Goal: Transaction & Acquisition: Purchase product/service

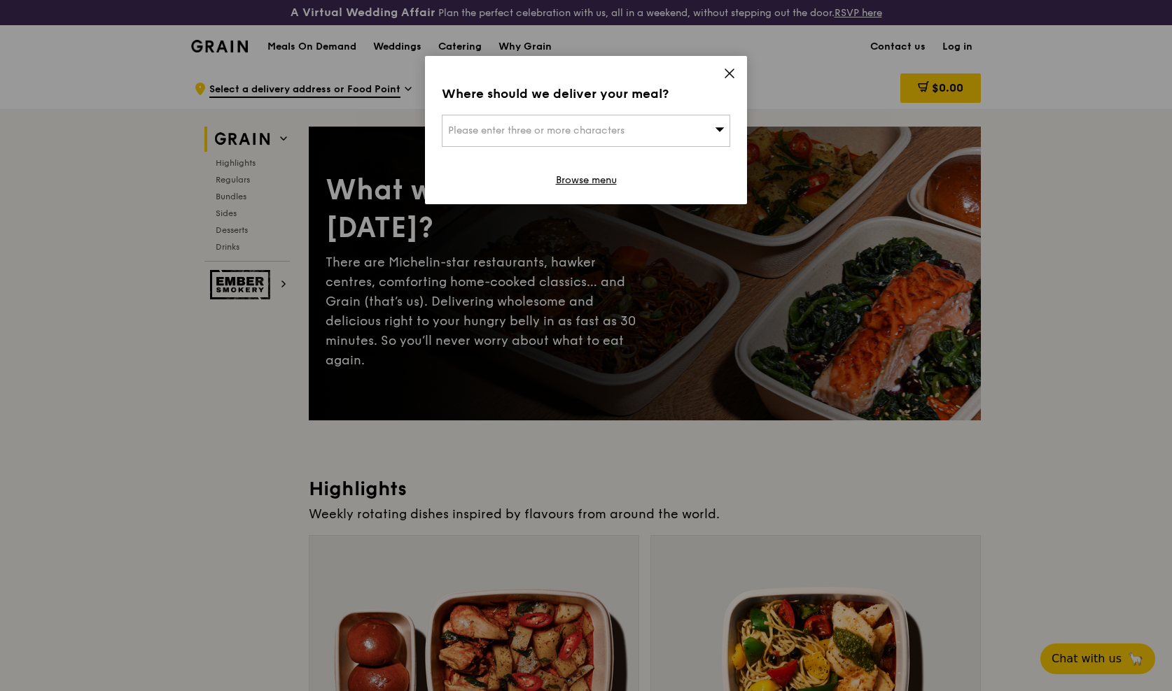
click at [735, 71] on icon at bounding box center [729, 73] width 13 height 13
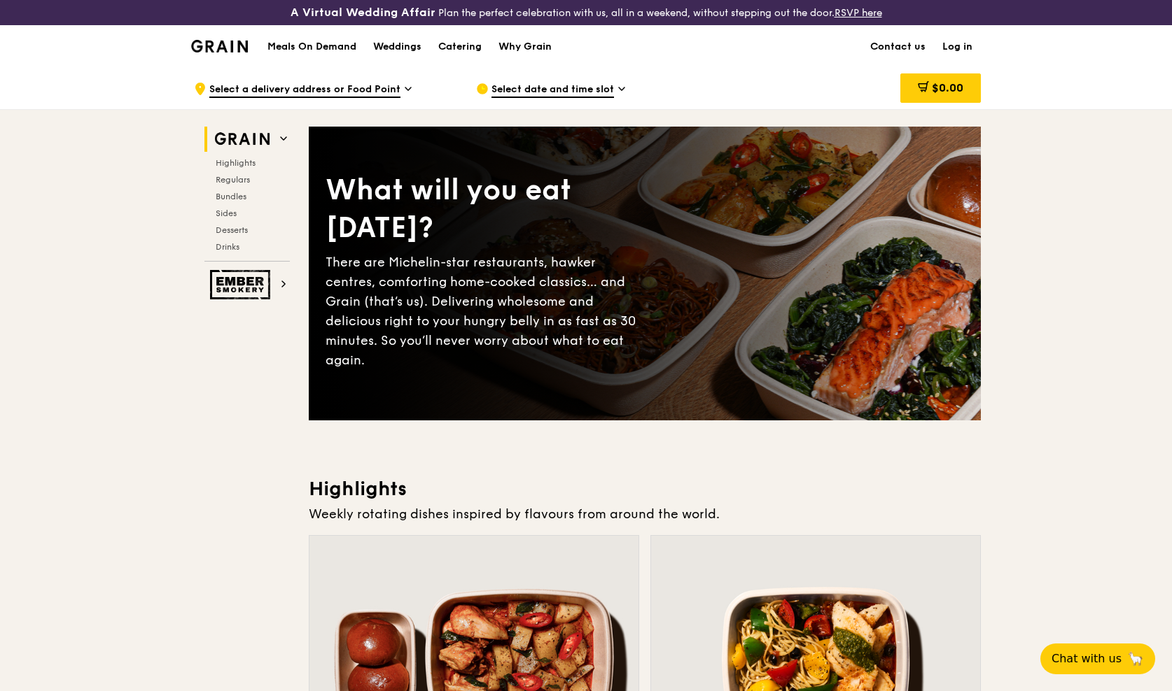
click at [453, 46] on div "Catering" at bounding box center [459, 47] width 43 height 42
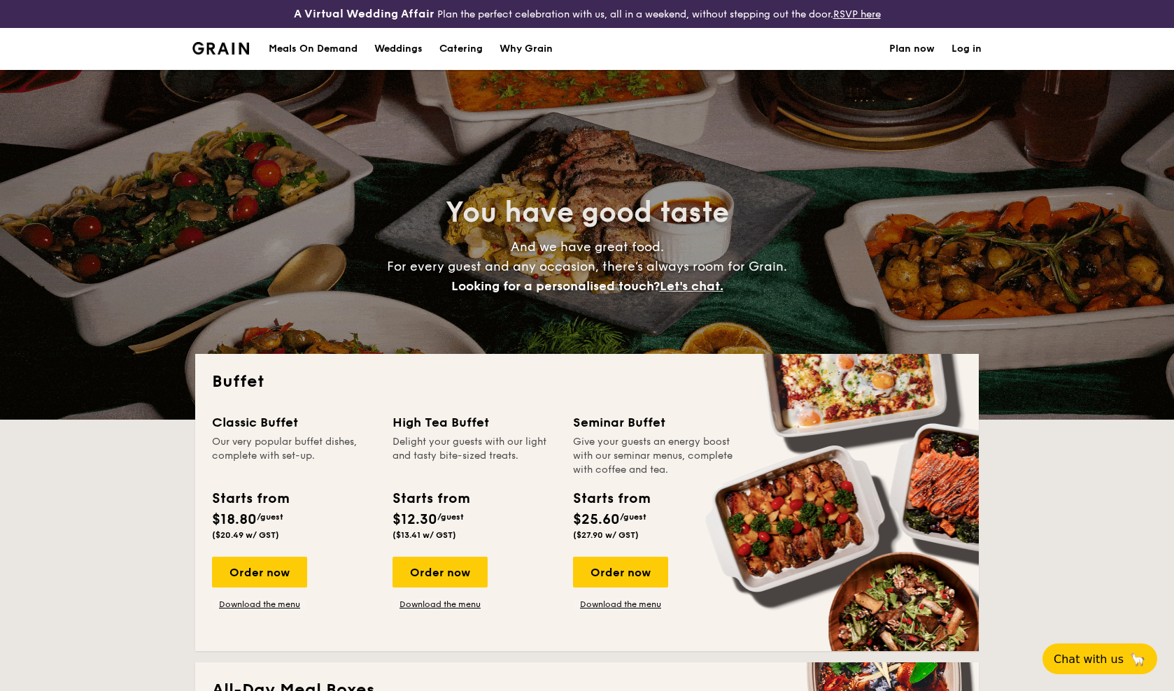
select select
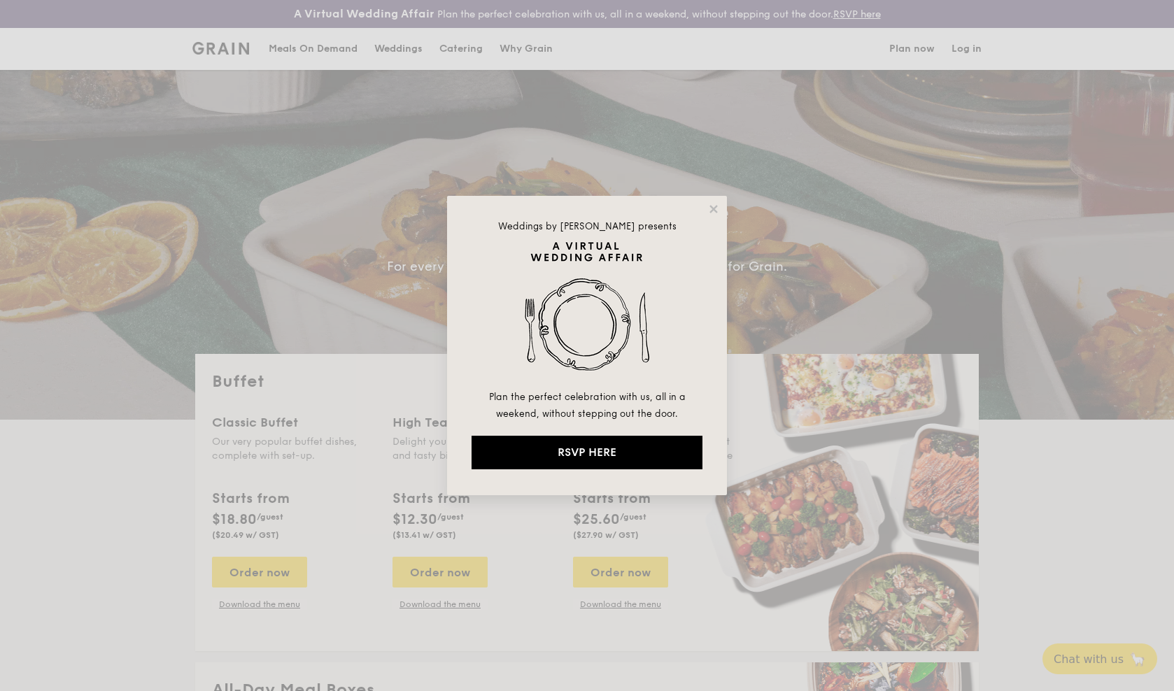
click at [332, 45] on div "Weddings by Grain presents Plan the perfect celebration with us, all in a weeke…" at bounding box center [587, 345] width 1174 height 691
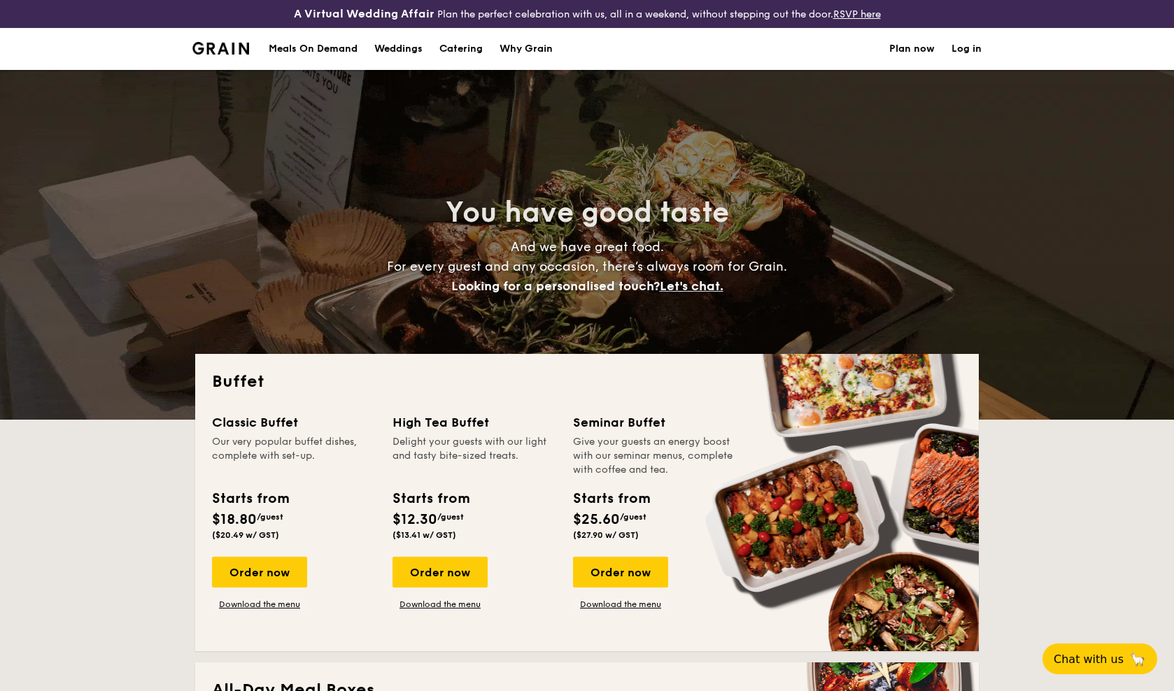
click at [339, 55] on div "Meals On Demand" at bounding box center [313, 49] width 89 height 42
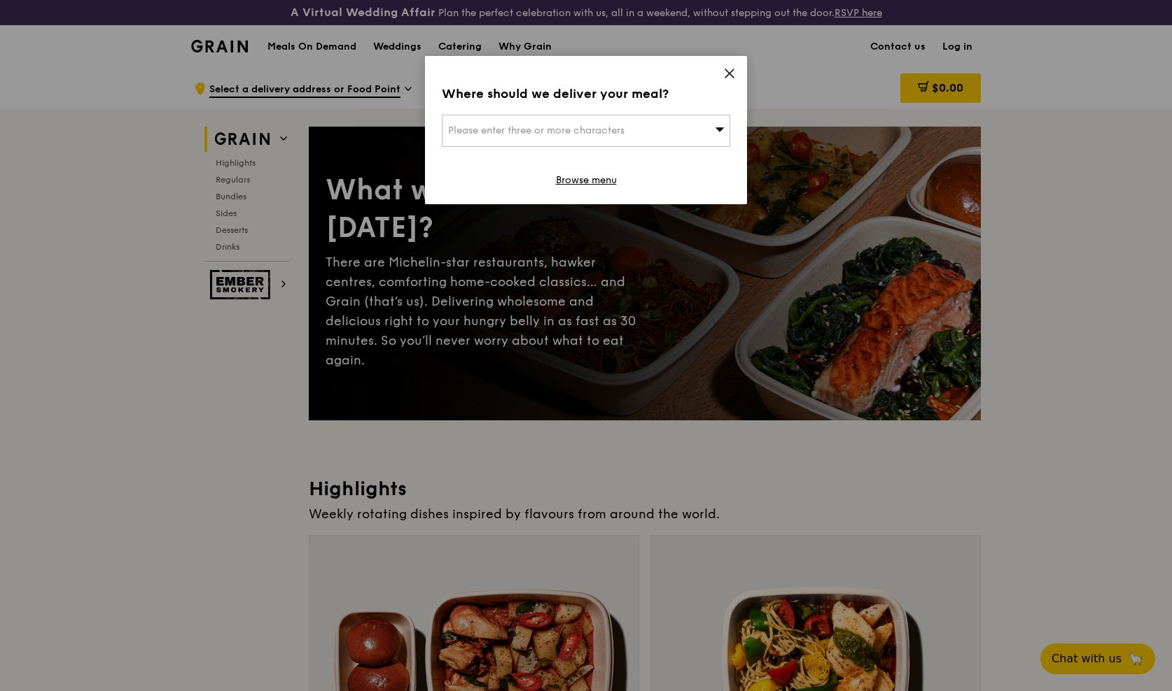
click at [674, 128] on div "Please enter three or more characters" at bounding box center [586, 131] width 288 height 32
type input "160003"
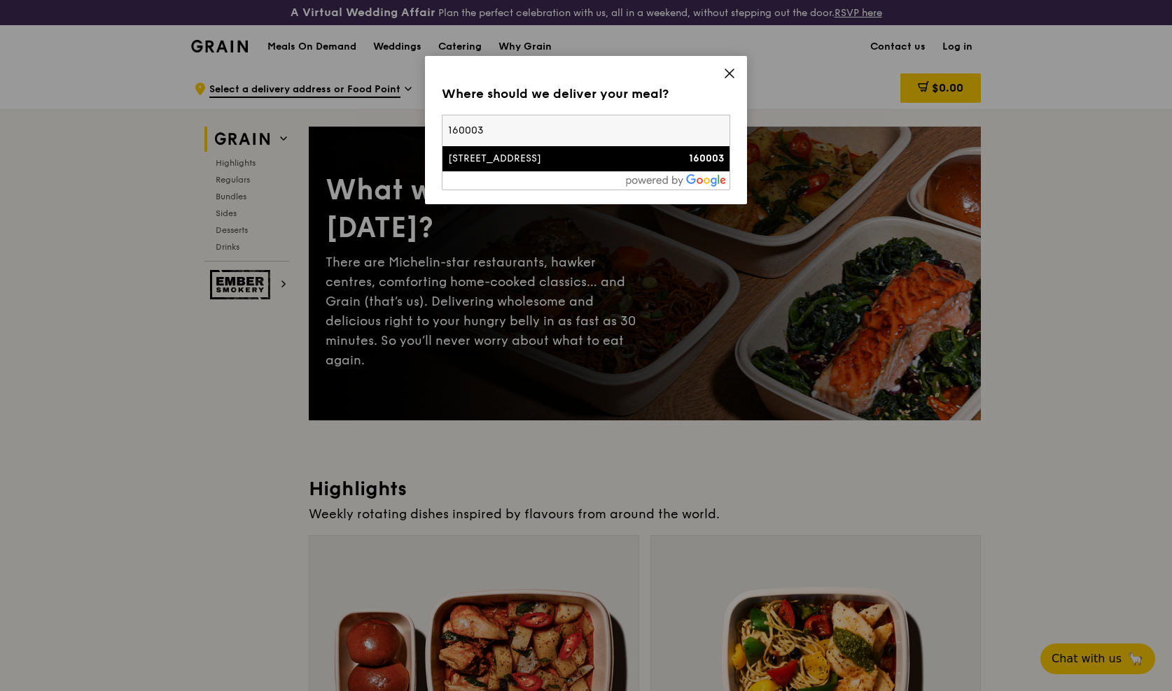
click at [481, 166] on div "3 Delta Avenue" at bounding box center [551, 159] width 207 height 14
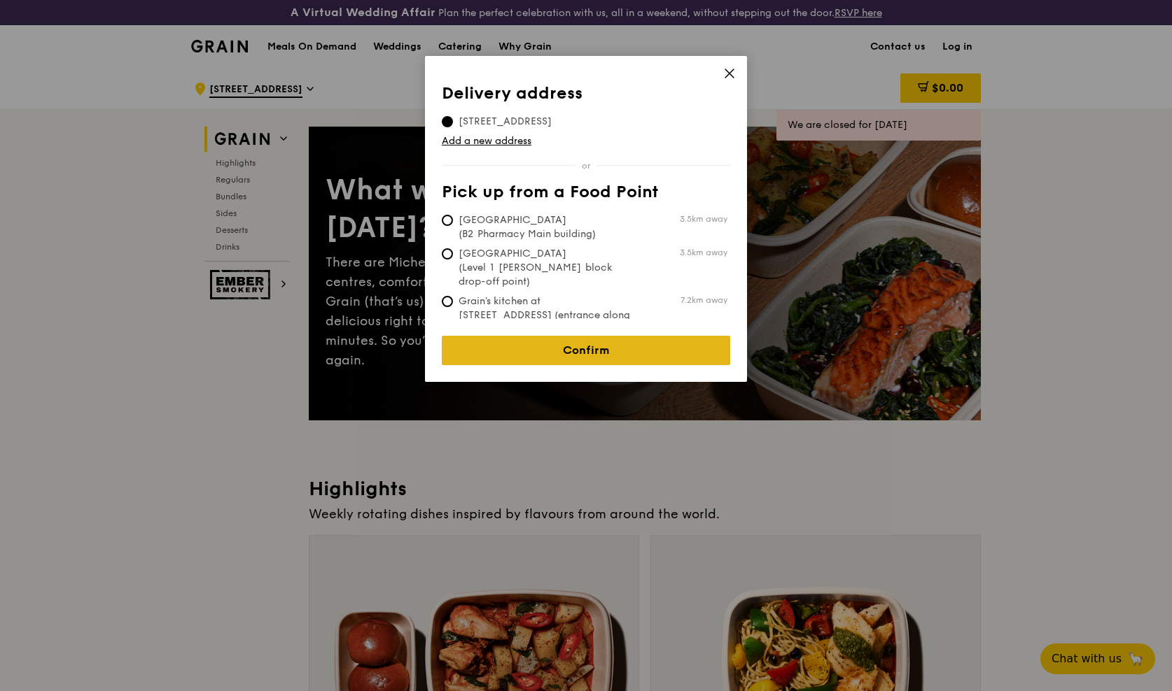
click at [559, 341] on link "Confirm" at bounding box center [586, 350] width 288 height 29
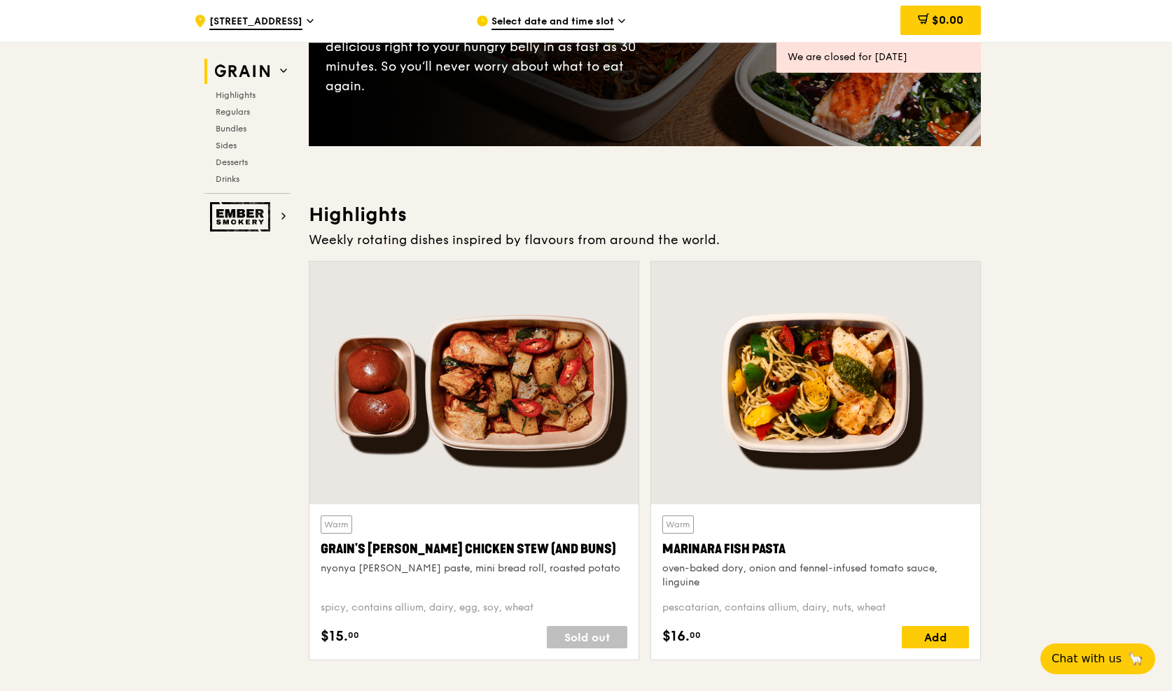
scroll to position [276, 0]
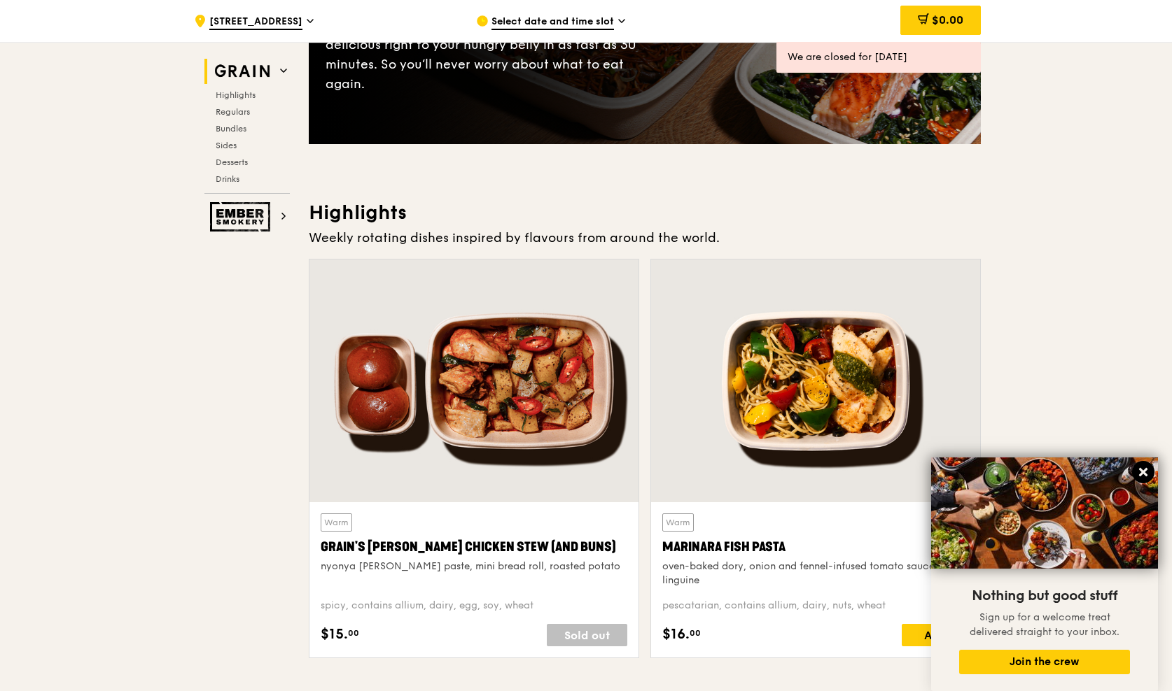
click at [1139, 467] on button at bounding box center [1143, 472] width 22 height 22
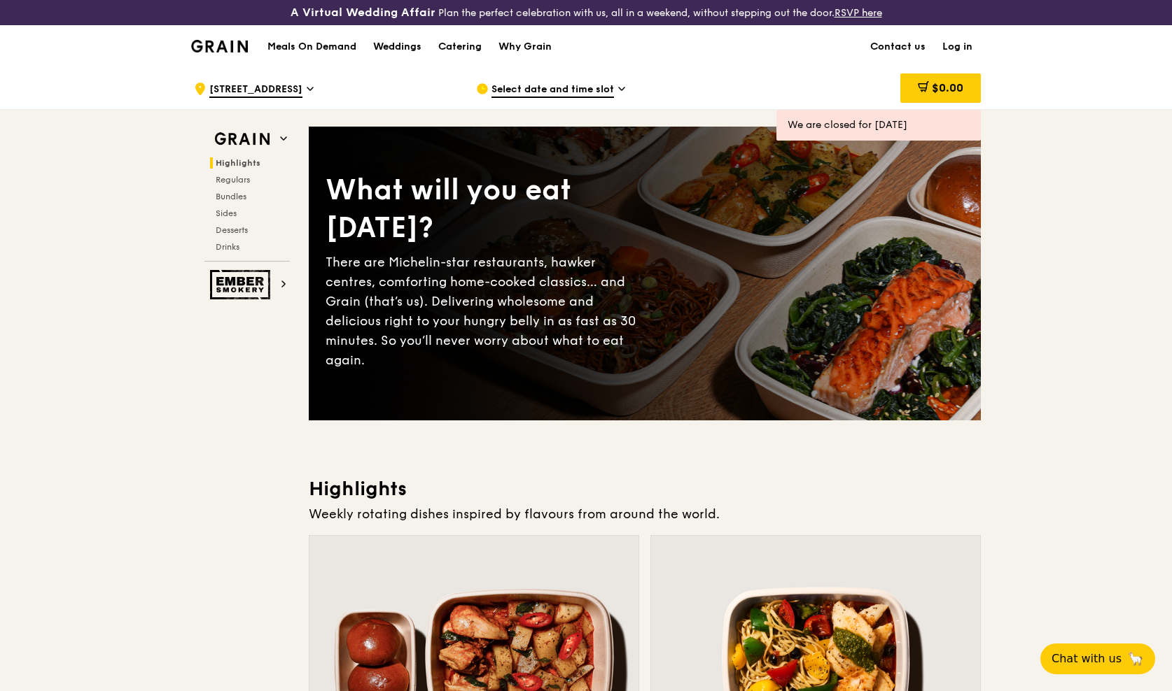
scroll to position [0, 0]
click at [227, 199] on span "Bundles" at bounding box center [232, 197] width 33 height 10
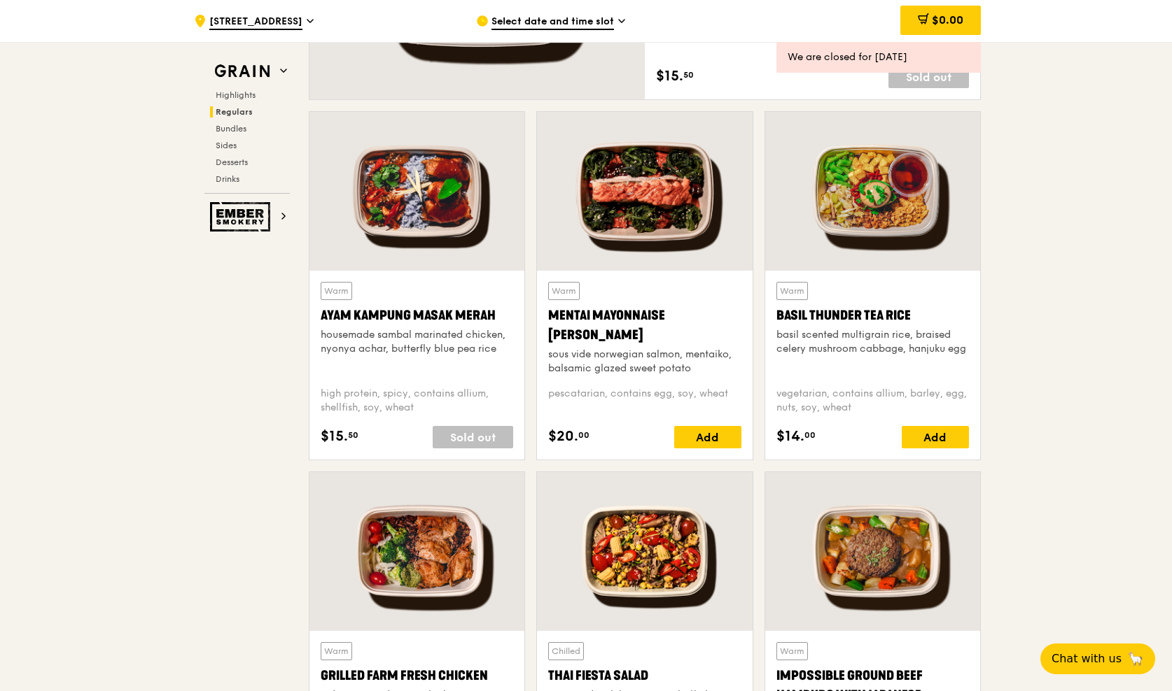
scroll to position [1232, 0]
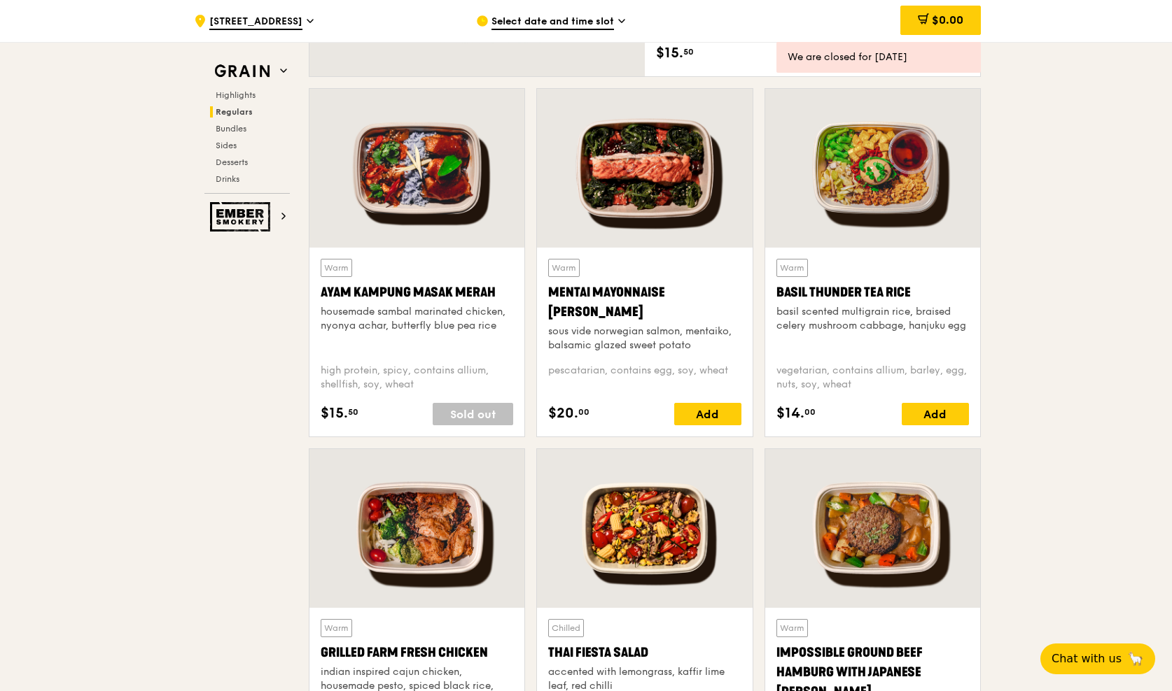
click at [599, 12] on div "Select date and time slot" at bounding box center [606, 21] width 260 height 42
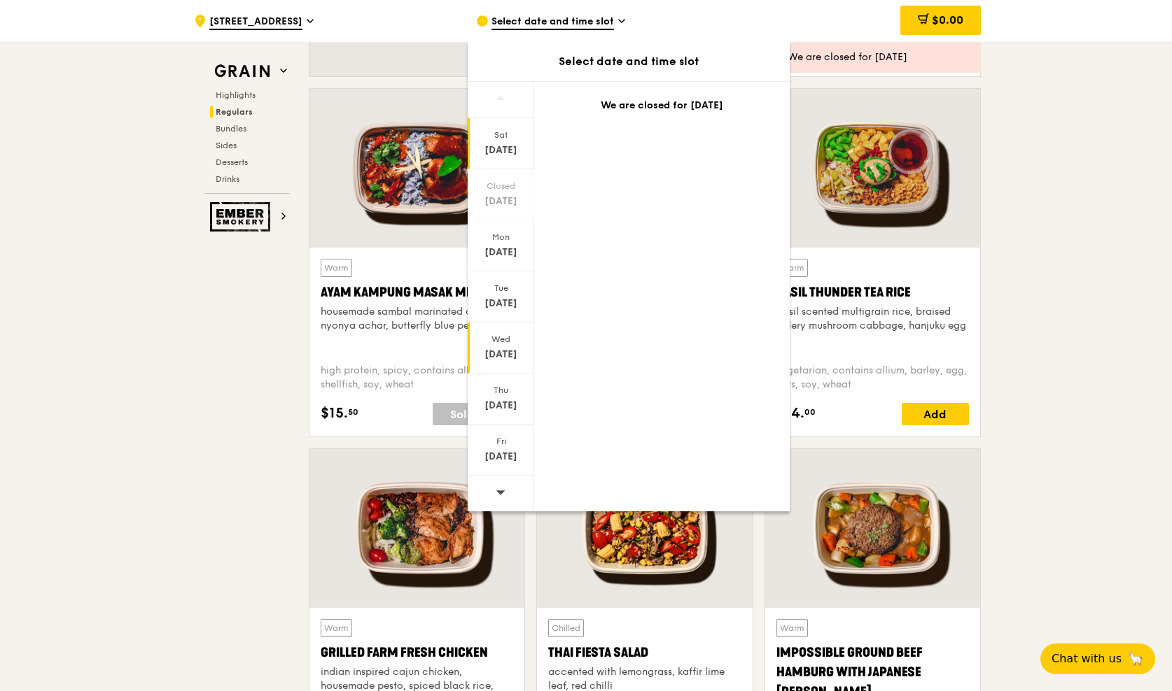
click at [498, 355] on div "Sep 24" at bounding box center [501, 355] width 62 height 14
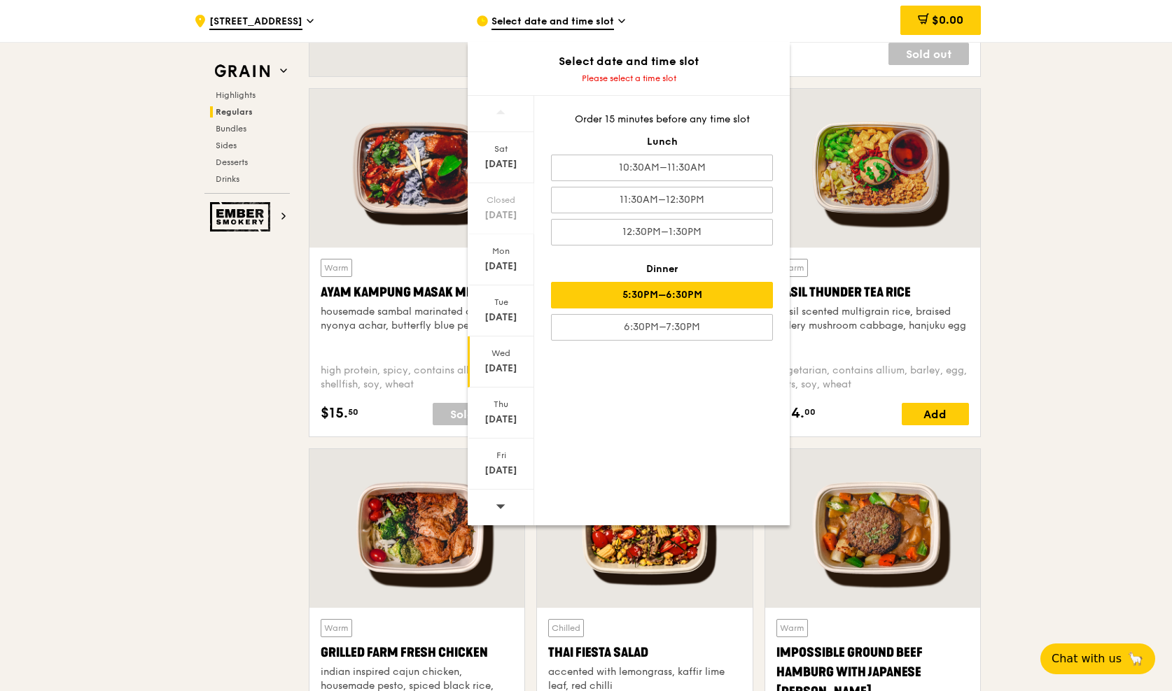
click at [654, 293] on div "5:30PM–6:30PM" at bounding box center [662, 295] width 222 height 27
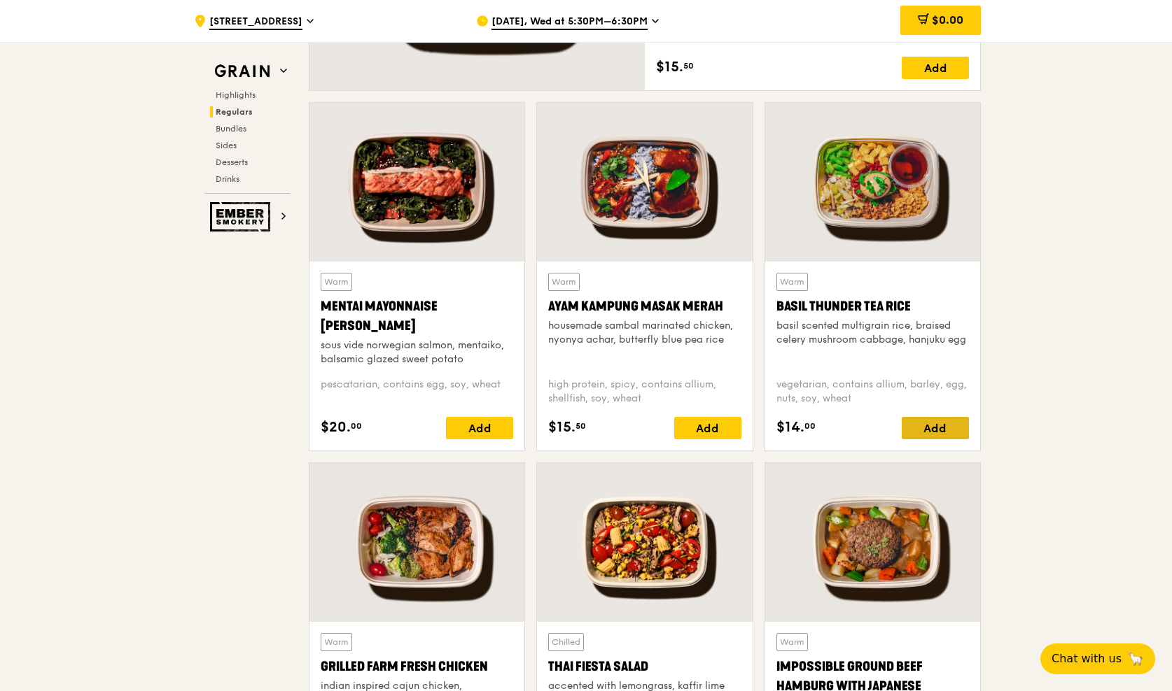
click at [944, 437] on div "Add" at bounding box center [934, 428] width 67 height 22
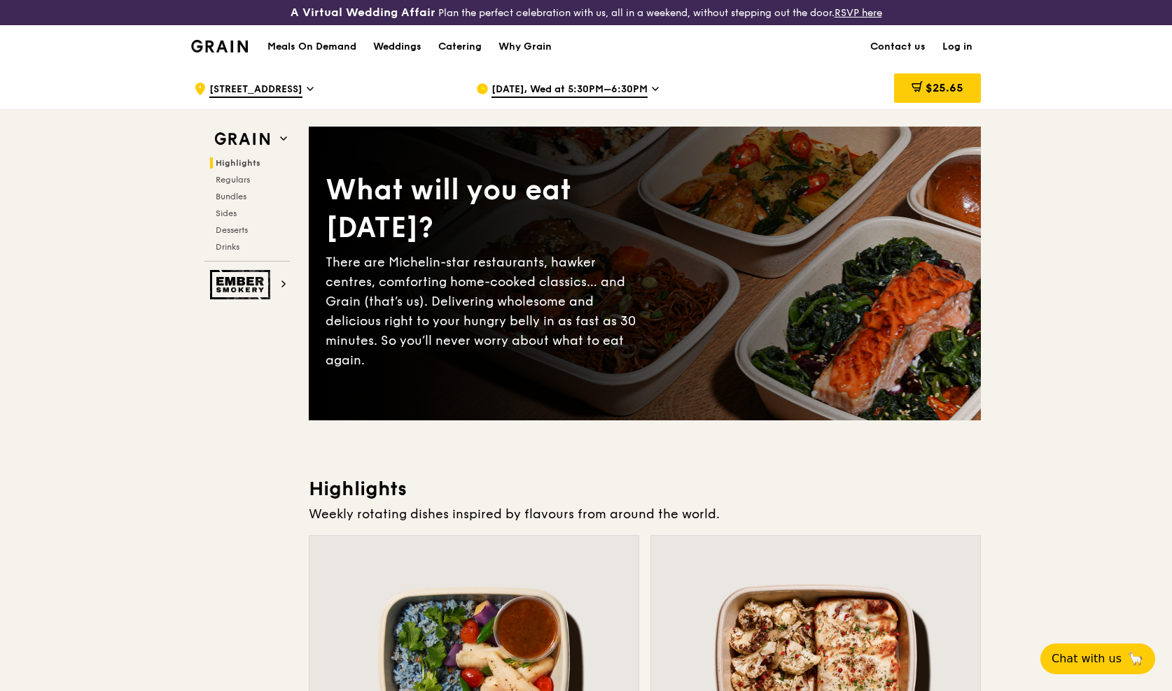
scroll to position [0, 0]
